Goal: Task Accomplishment & Management: Complete application form

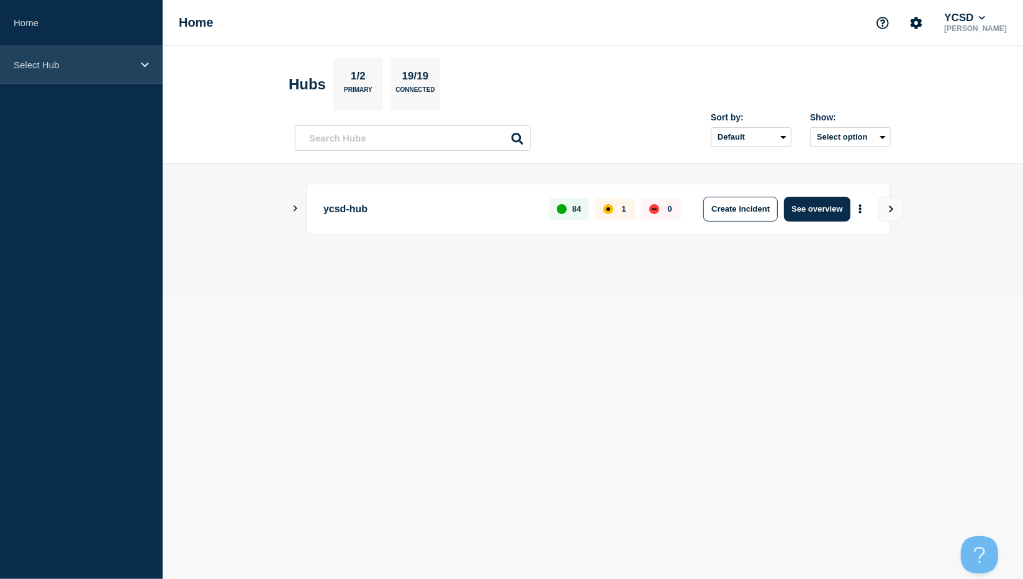
click at [147, 62] on icon at bounding box center [145, 64] width 8 height 9
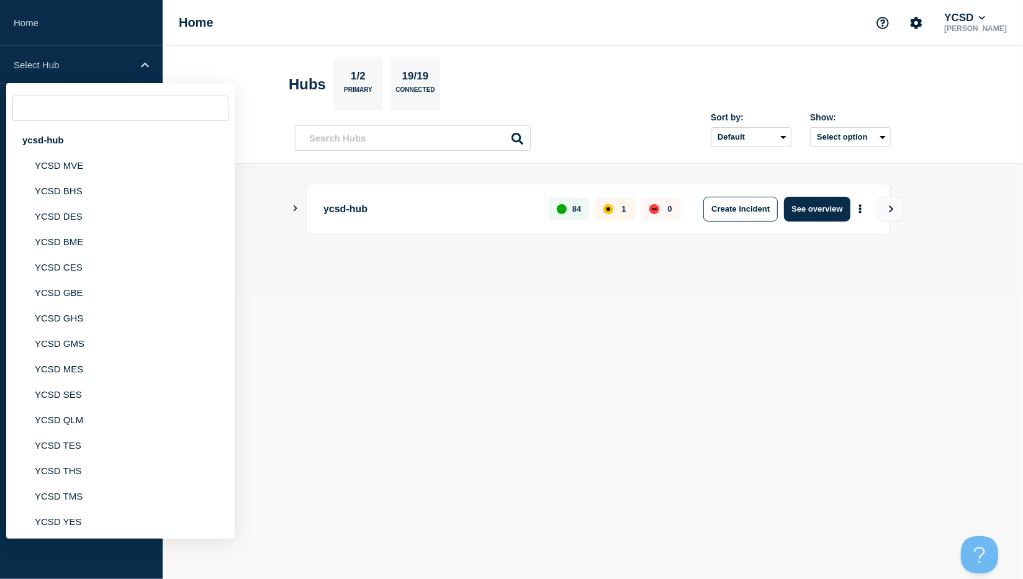
click at [299, 256] on div at bounding box center [593, 252] width 596 height 11
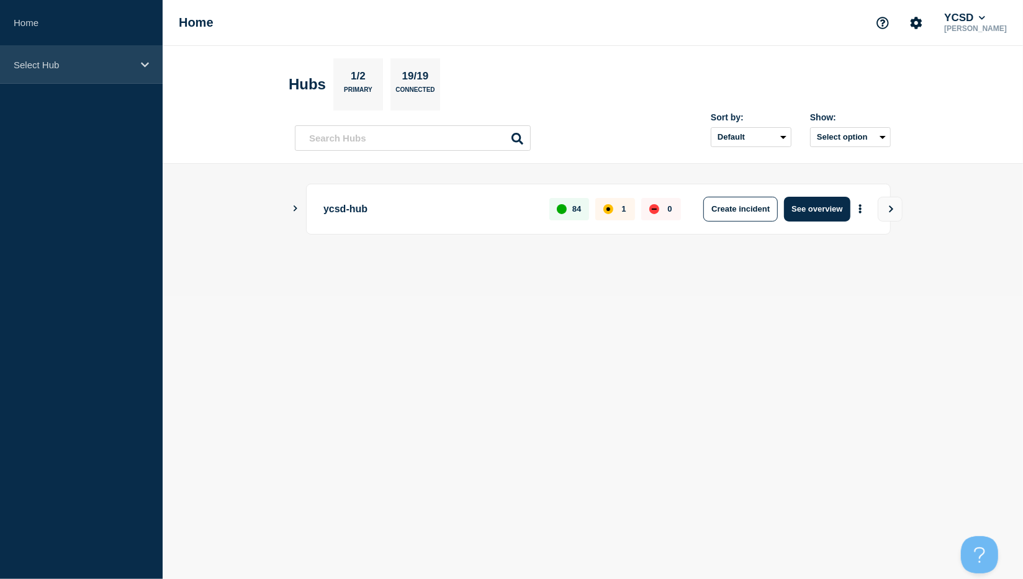
click at [147, 63] on icon at bounding box center [145, 64] width 8 height 5
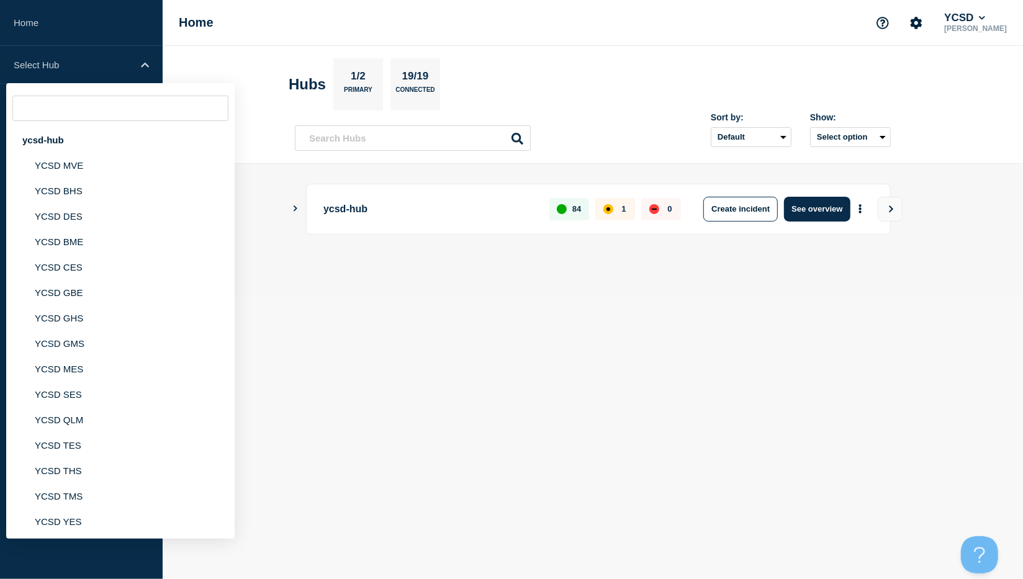
click at [364, 290] on main "ycsd-hub 84 1 0 Create incident See overview" at bounding box center [593, 230] width 860 height 132
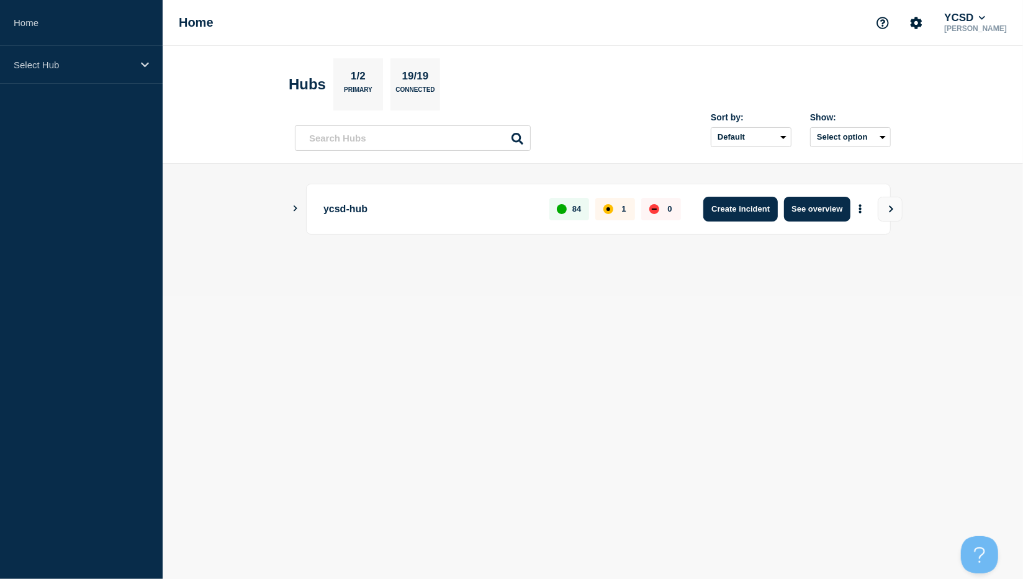
click at [742, 211] on button "Create incident" at bounding box center [740, 209] width 74 height 25
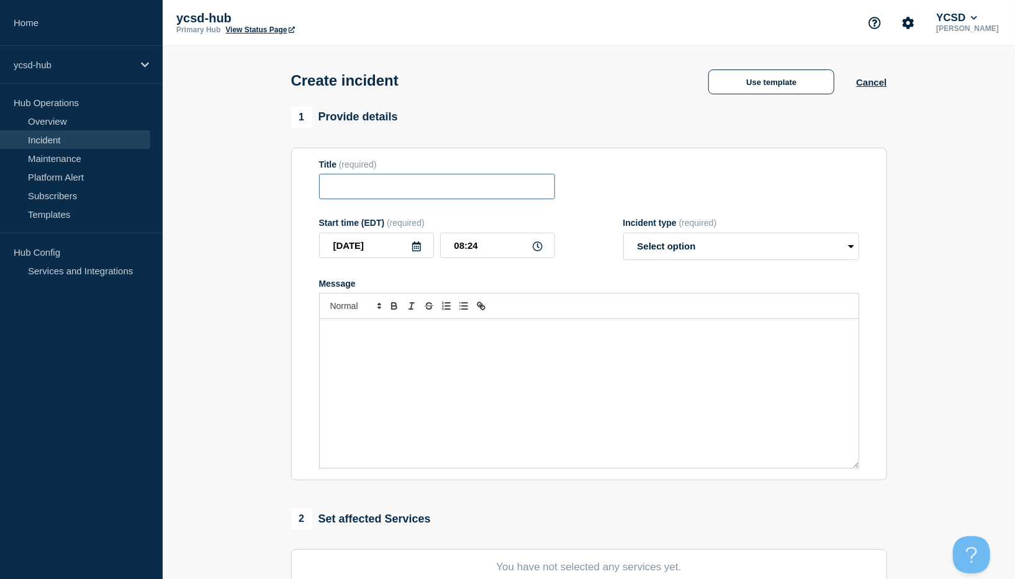
click at [353, 190] on input "Title" at bounding box center [437, 186] width 236 height 25
type input "YMS Power outage"
click at [349, 338] on p "Message" at bounding box center [589, 332] width 520 height 11
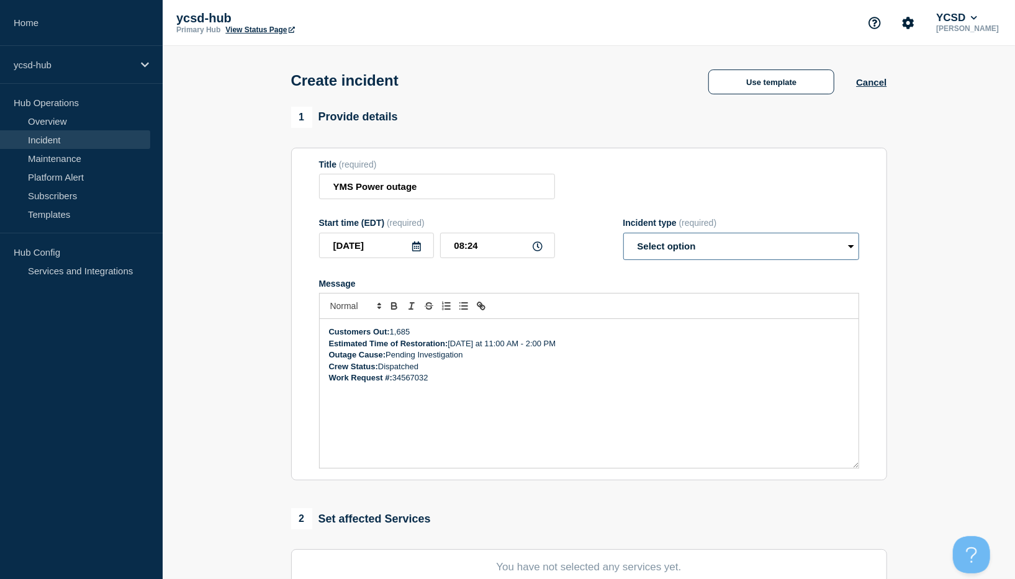
click at [851, 250] on select "Select option Investigating Identified Monitoring" at bounding box center [741, 246] width 236 height 27
select select "identified"
click at [623, 237] on select "Select option Investigating Identified Monitoring" at bounding box center [741, 246] width 236 height 27
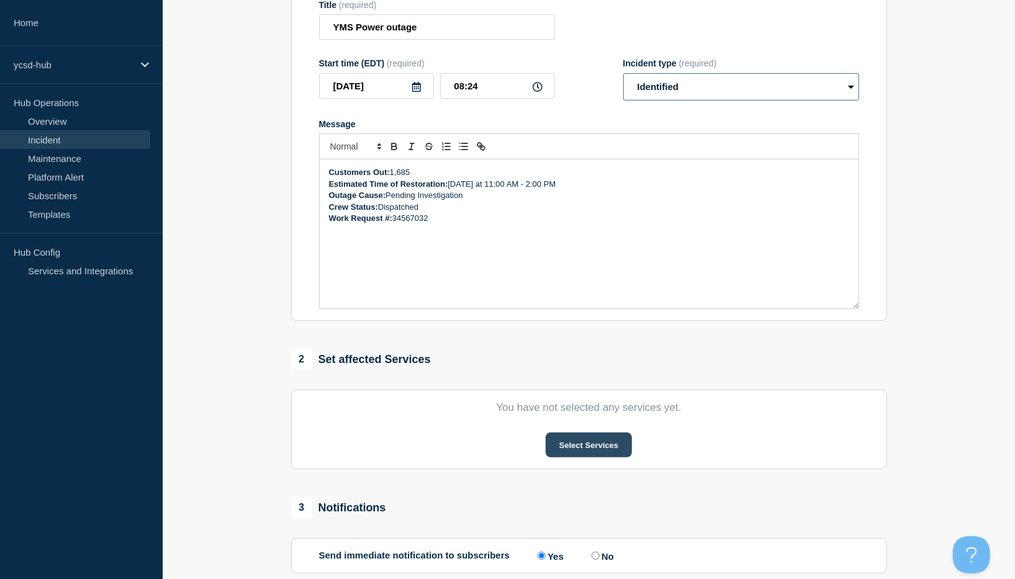
scroll to position [160, 0]
click at [585, 446] on button "Select Services" at bounding box center [589, 444] width 86 height 25
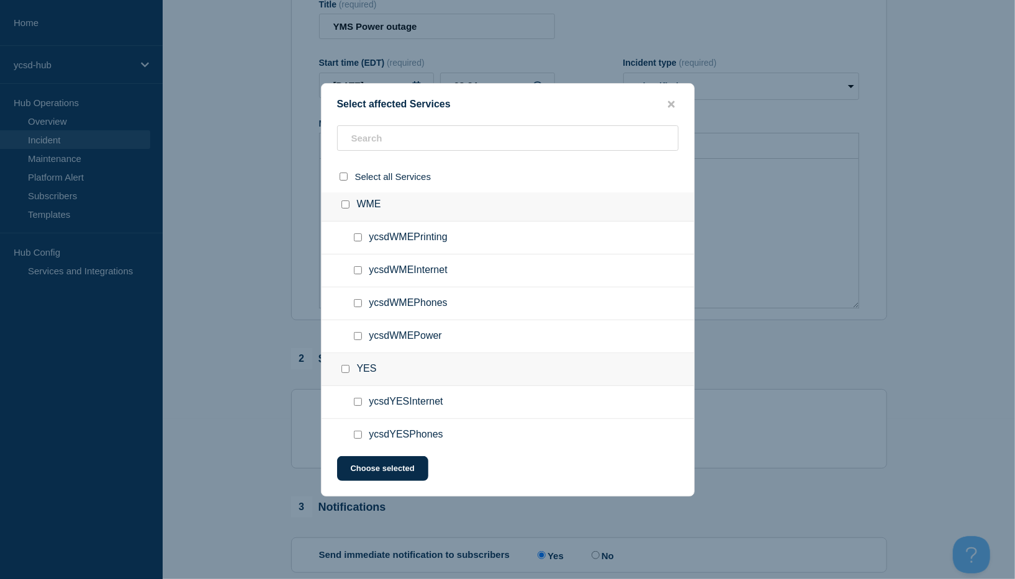
scroll to position [3215, 0]
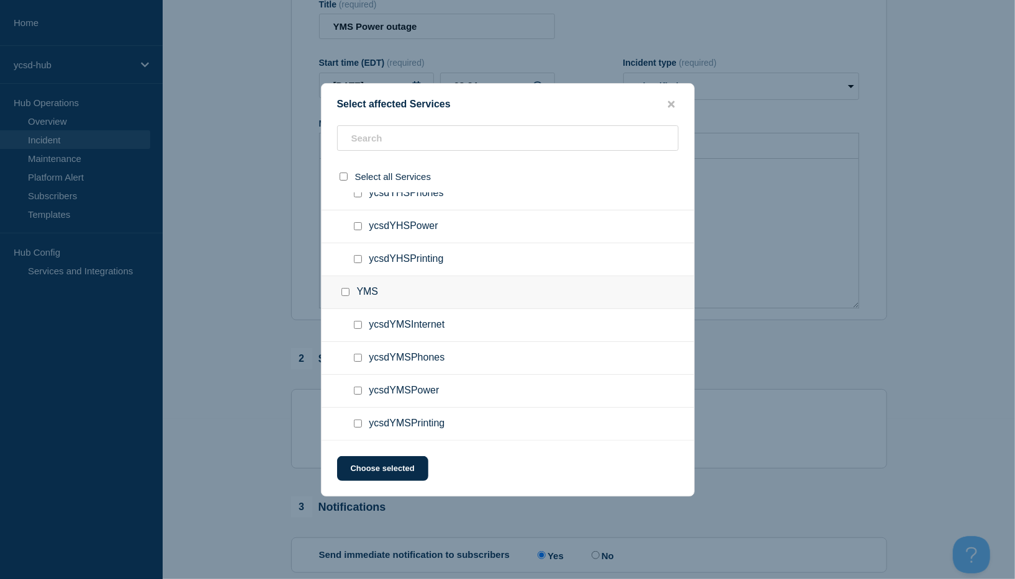
click at [345, 291] on input "YMS checkbox" at bounding box center [345, 292] width 8 height 8
checkbox input "true"
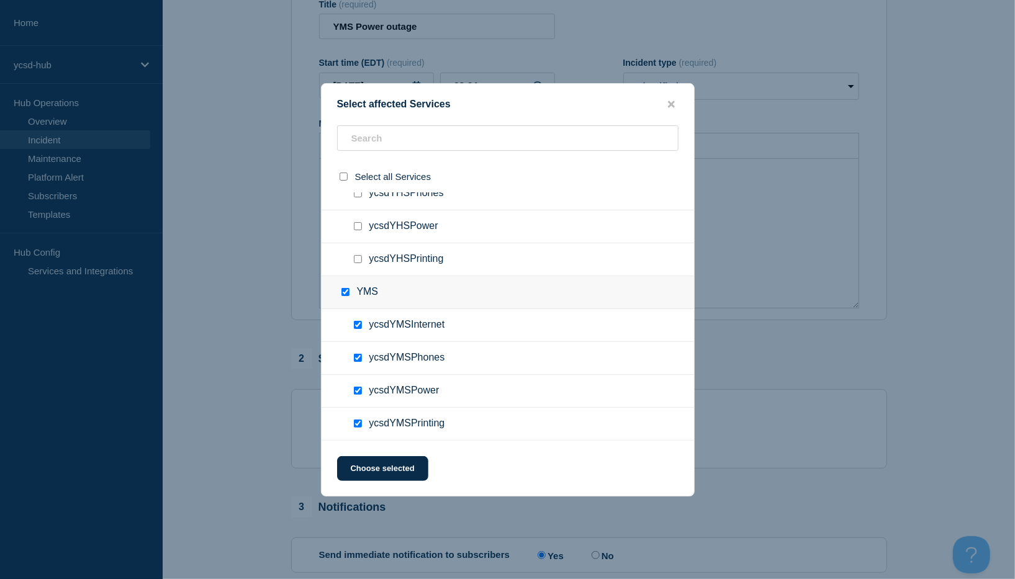
checkbox input "true"
click at [388, 470] on button "Choose selected" at bounding box center [382, 468] width 91 height 25
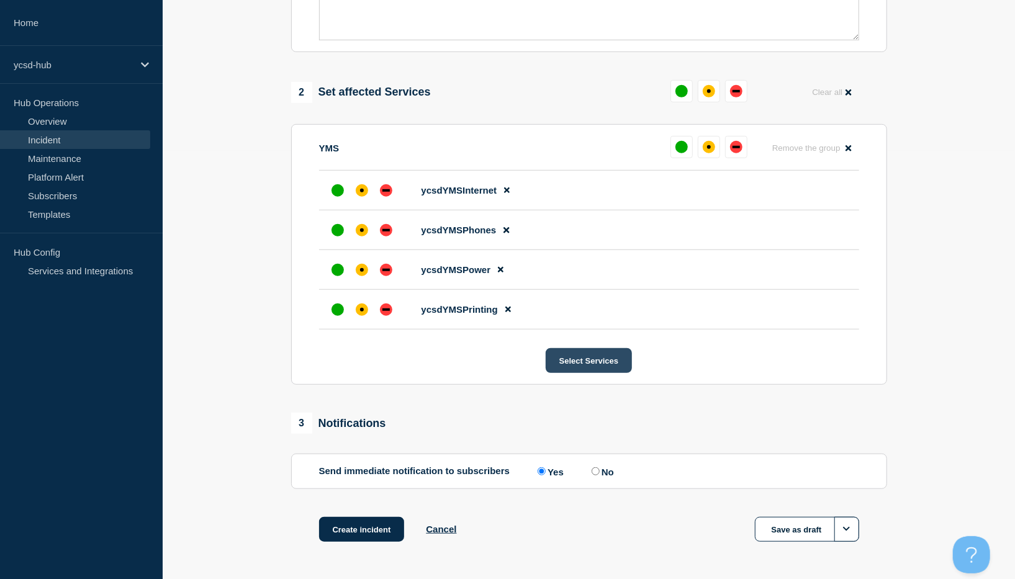
scroll to position [478, 0]
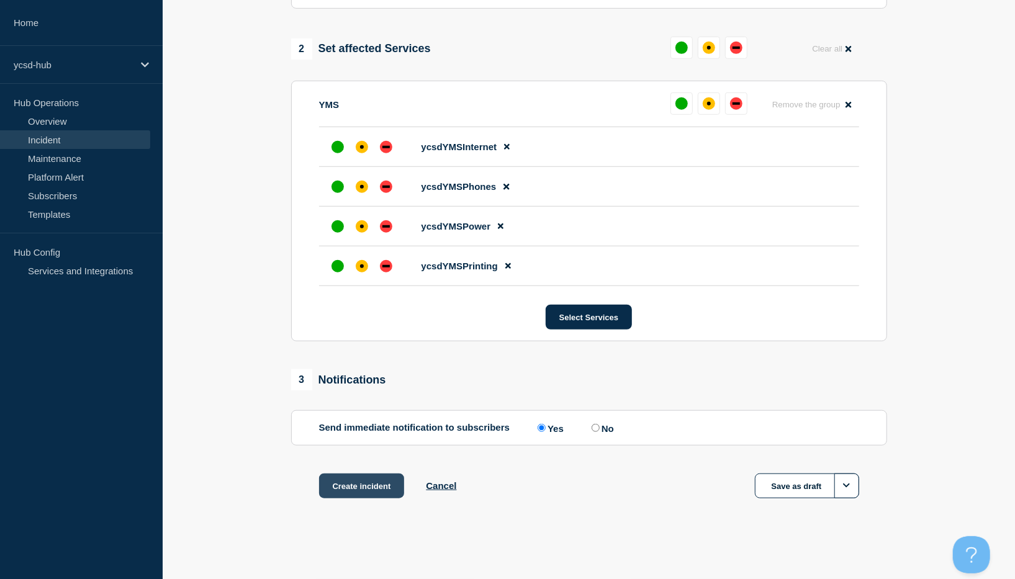
click at [374, 487] on button "Create incident" at bounding box center [362, 486] width 86 height 25
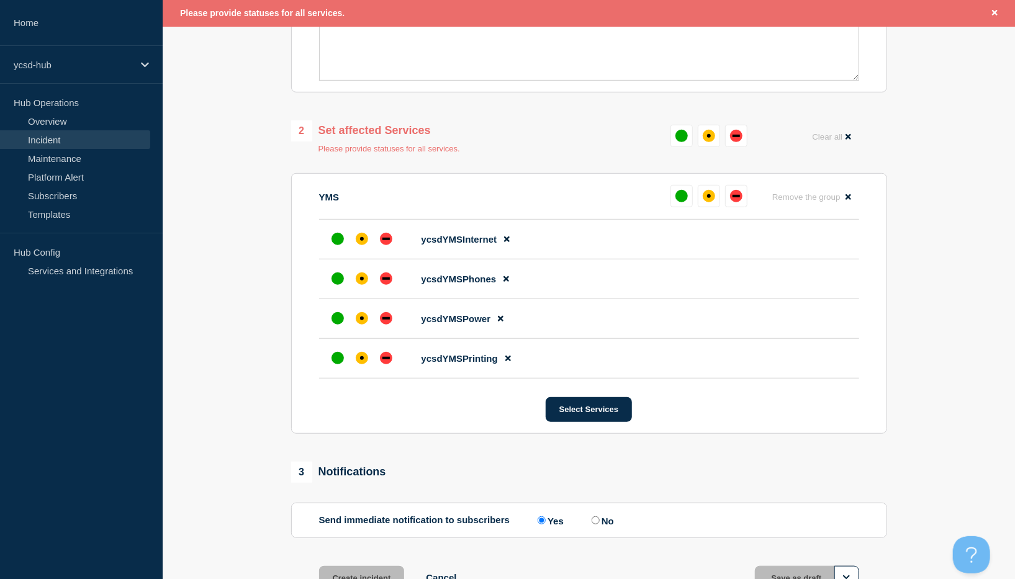
scroll to position [397, 0]
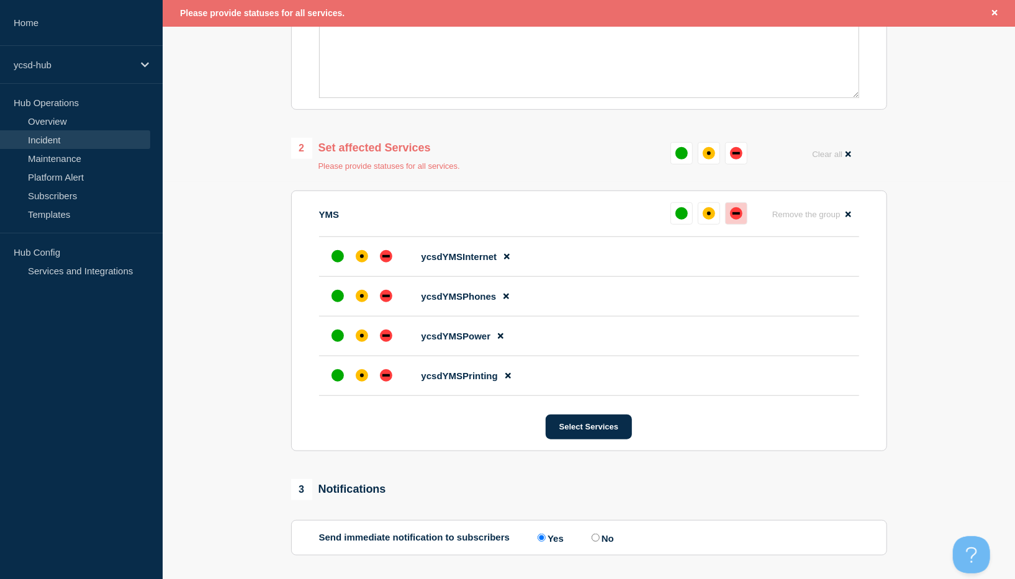
click at [734, 215] on div "down" at bounding box center [735, 213] width 7 height 2
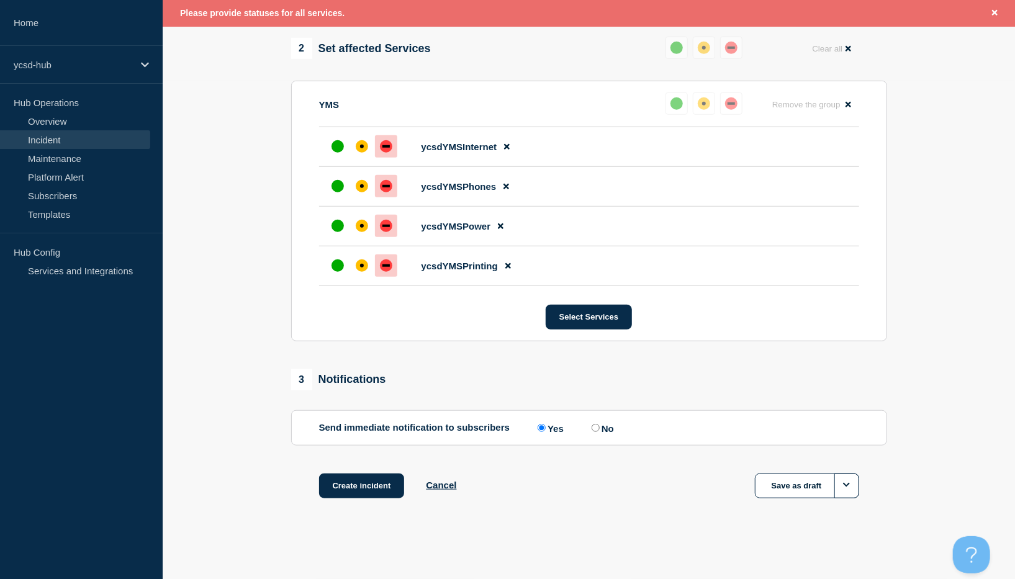
scroll to position [504, 0]
click at [375, 488] on button "Create incident" at bounding box center [362, 486] width 86 height 25
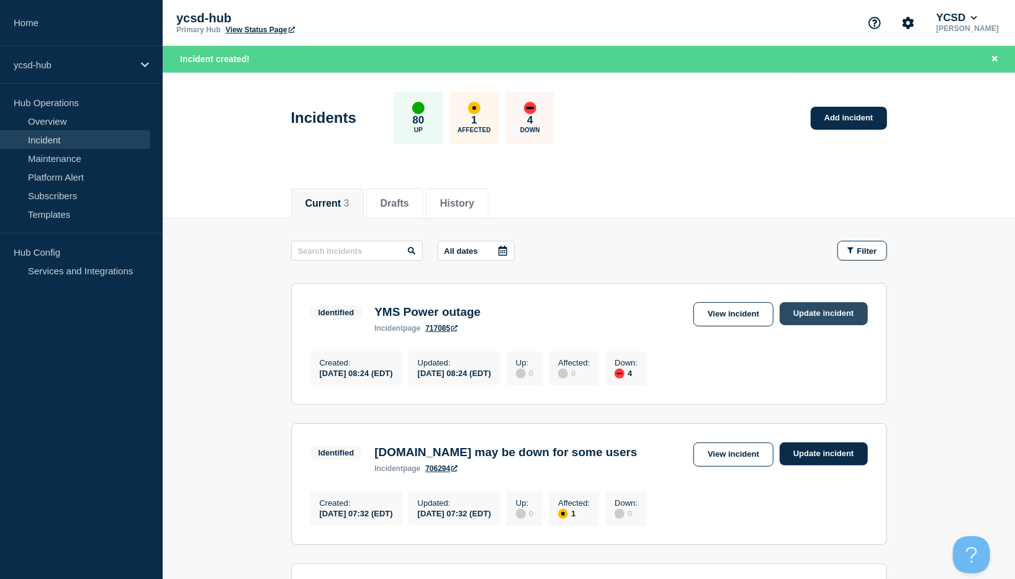
click at [826, 309] on link "Update incident" at bounding box center [824, 313] width 88 height 23
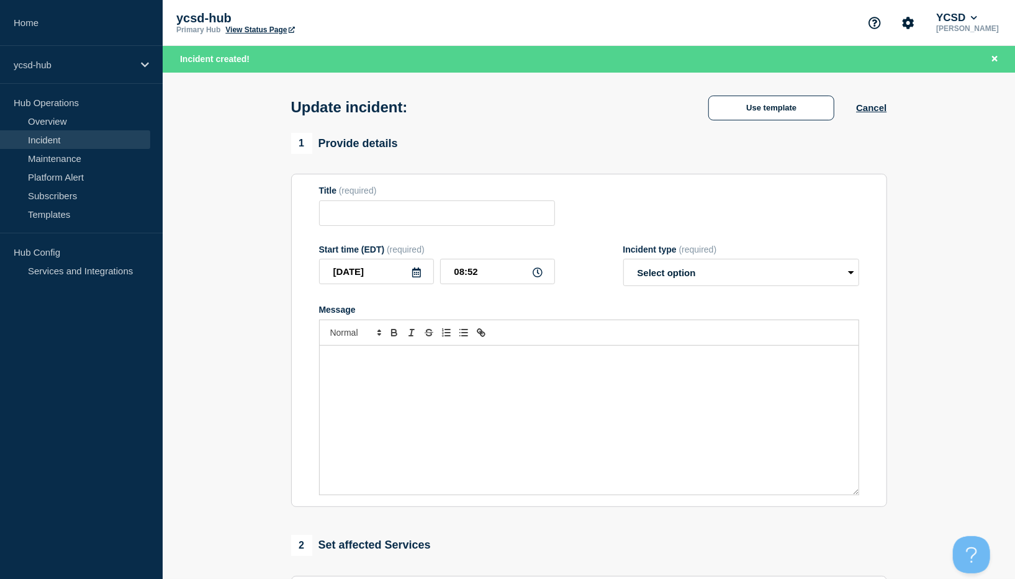
type input "YMS Power outage"
click at [849, 278] on select "Select option Investigating Identified Monitoring Resolved" at bounding box center [741, 272] width 236 height 27
select select "resolved"
click at [623, 263] on select "Select option Investigating Identified Monitoring Resolved" at bounding box center [741, 272] width 236 height 27
click at [415, 384] on div "Message" at bounding box center [589, 420] width 539 height 149
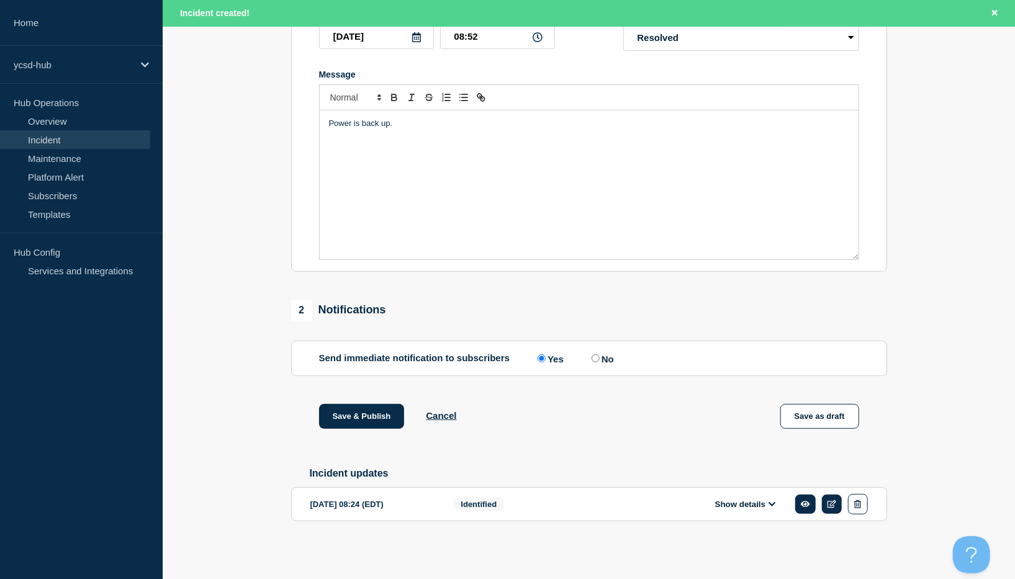
scroll to position [243, 0]
click at [328, 117] on div "Power is back up." at bounding box center [589, 184] width 539 height 149
click at [356, 415] on button "Save & Publish" at bounding box center [362, 416] width 86 height 25
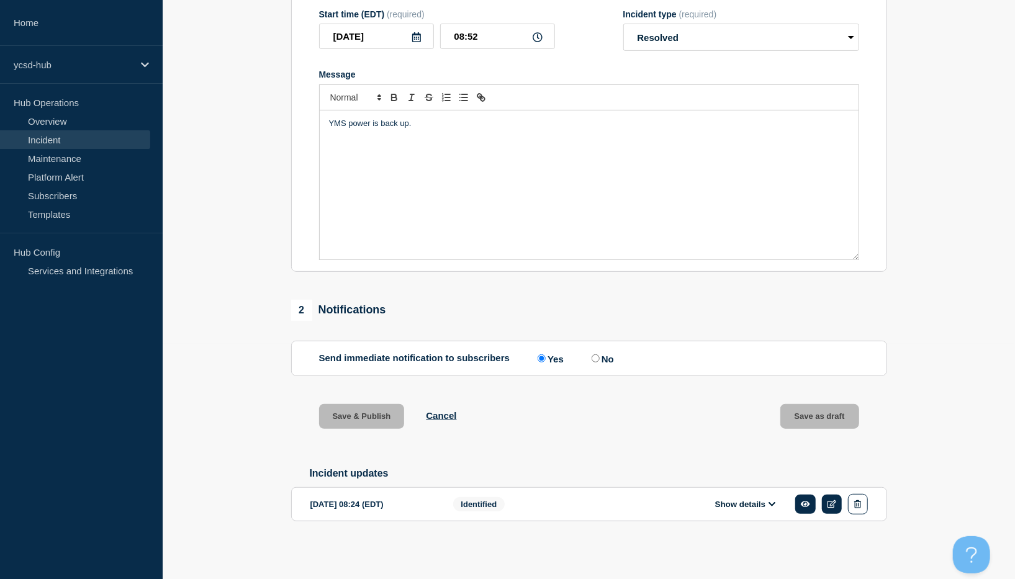
scroll to position [217, 0]
